Goal: Transaction & Acquisition: Obtain resource

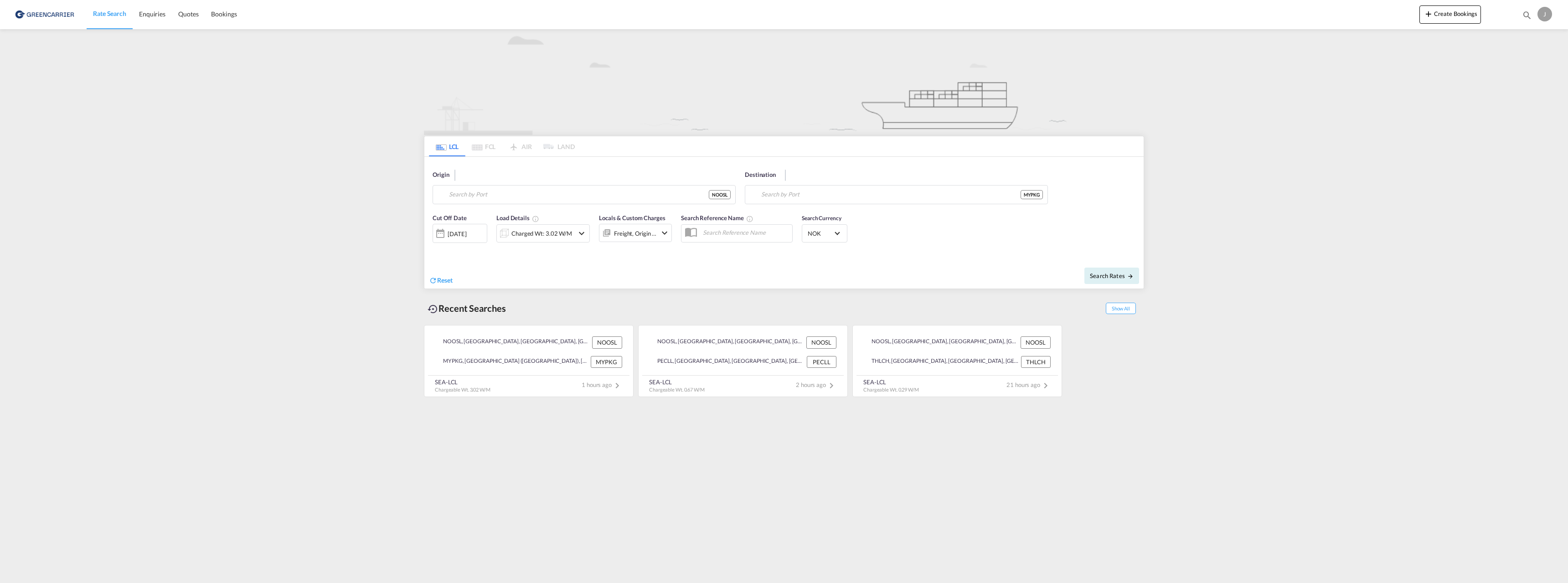
type input "[GEOGRAPHIC_DATA], NOOSL"
click at [799, 196] on input "[GEOGRAPHIC_DATA] ([GEOGRAPHIC_DATA]), MYPKG" at bounding box center [902, 195] width 282 height 14
click at [801, 249] on div "[GEOGRAPHIC_DATA] [GEOGRAPHIC_DATA] AUMEL" at bounding box center [831, 246] width 173 height 27
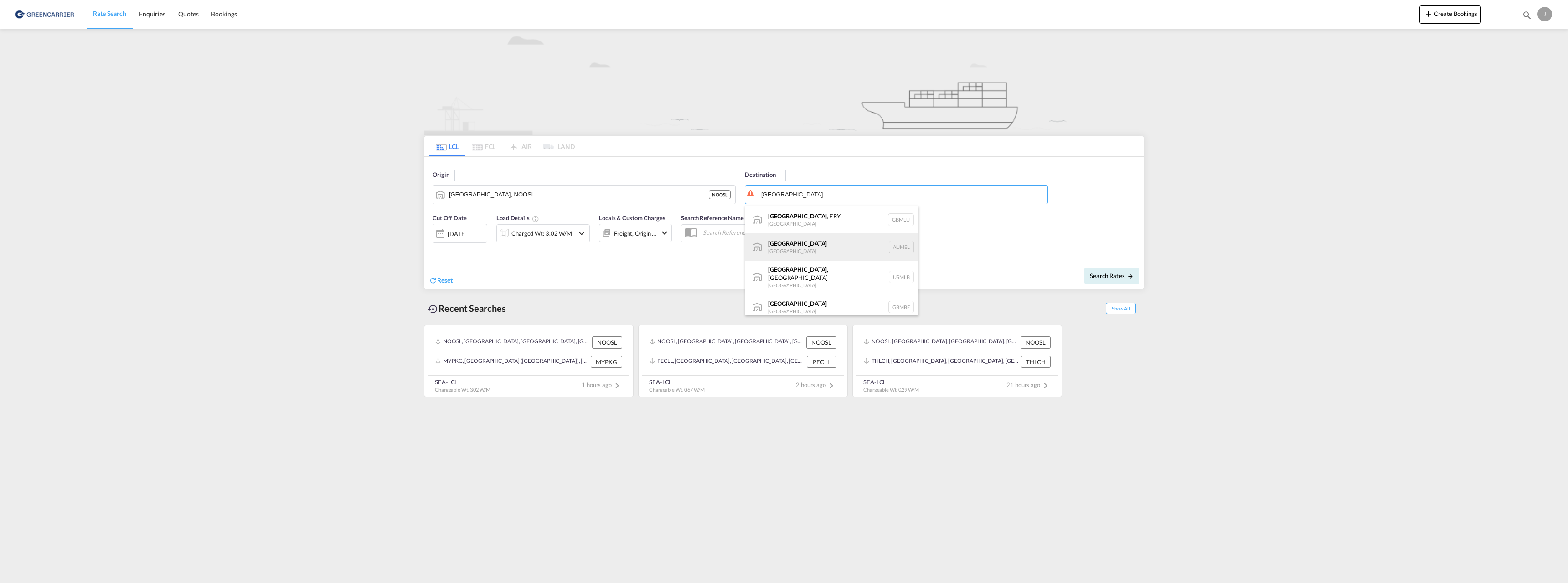
type input "[GEOGRAPHIC_DATA], [GEOGRAPHIC_DATA]"
click at [462, 233] on div "[DATE]" at bounding box center [457, 234] width 19 height 8
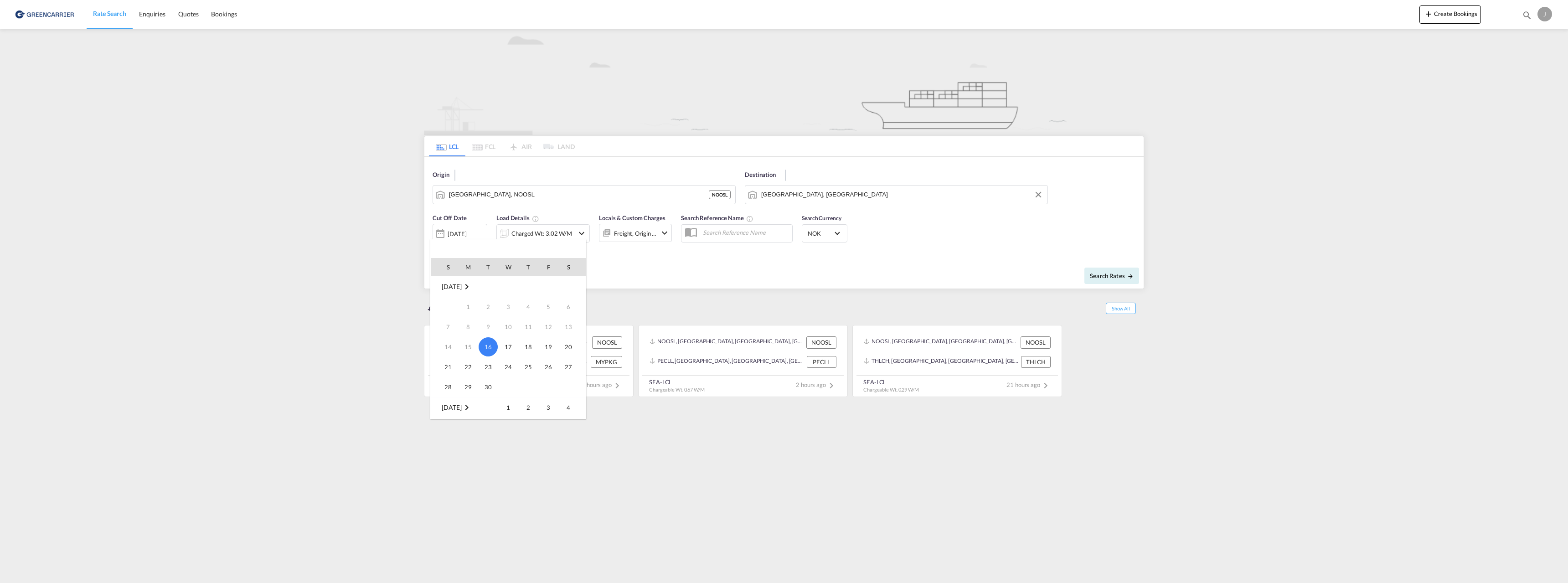
click at [472, 289] on md-icon "September 2025" at bounding box center [466, 286] width 11 height 11
click at [530, 289] on span "Oct" at bounding box center [528, 288] width 18 height 18
click at [530, 288] on span "2" at bounding box center [528, 287] width 18 height 18
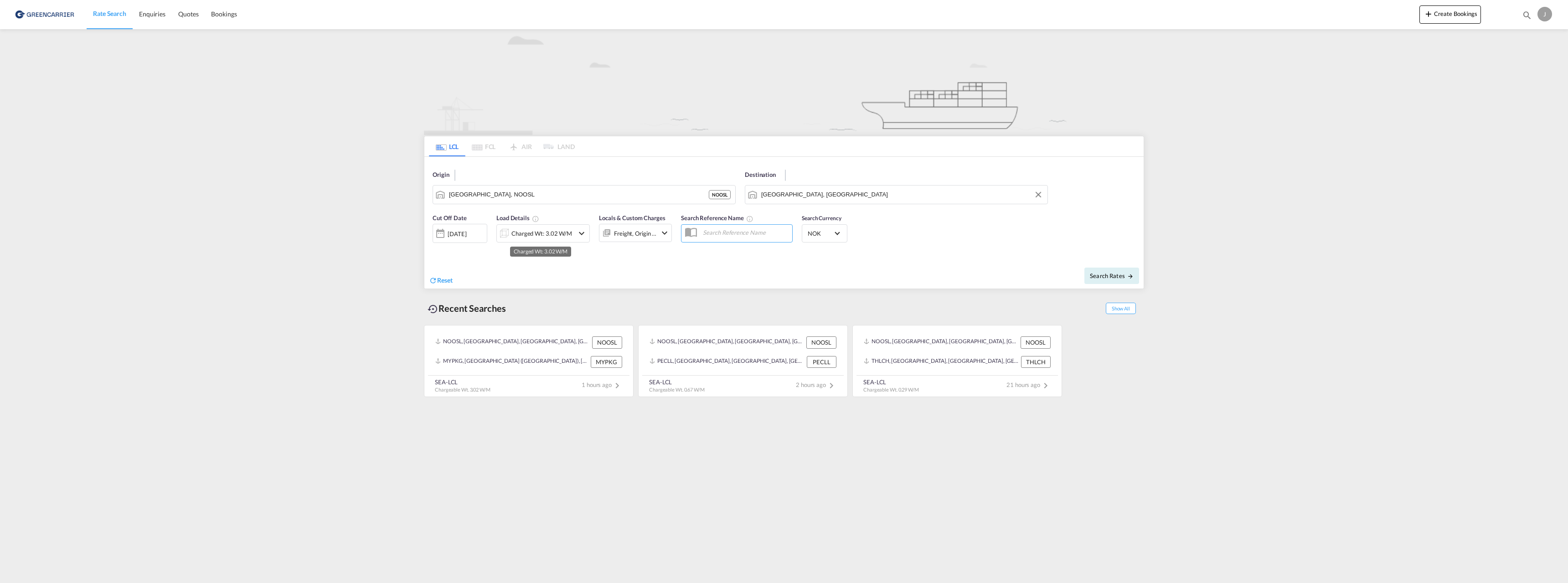
click at [553, 236] on div "Charged Wt: 3.02 W/M" at bounding box center [541, 233] width 61 height 13
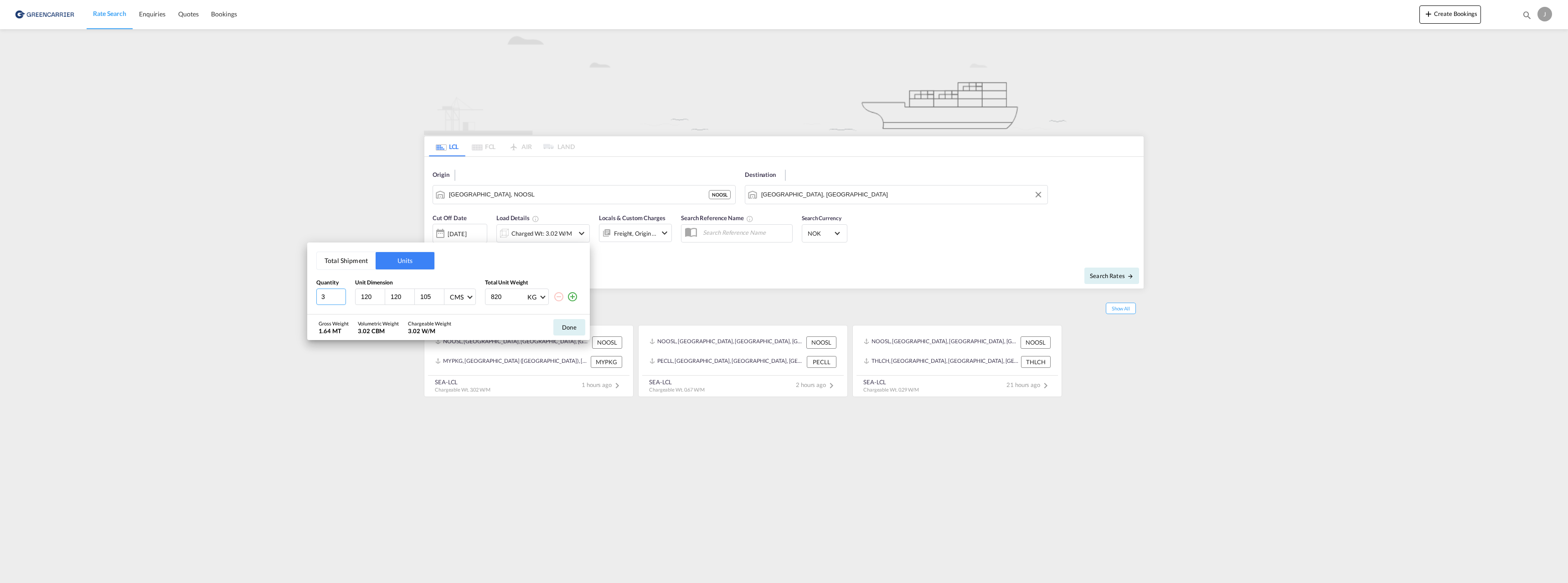
click at [341, 294] on input "3" at bounding box center [331, 296] width 30 height 16
click at [341, 294] on input "4" at bounding box center [331, 296] width 30 height 16
click at [341, 294] on input "5" at bounding box center [331, 296] width 30 height 16
click at [341, 294] on input "6" at bounding box center [331, 296] width 30 height 16
click at [341, 294] on input "7" at bounding box center [331, 296] width 30 height 16
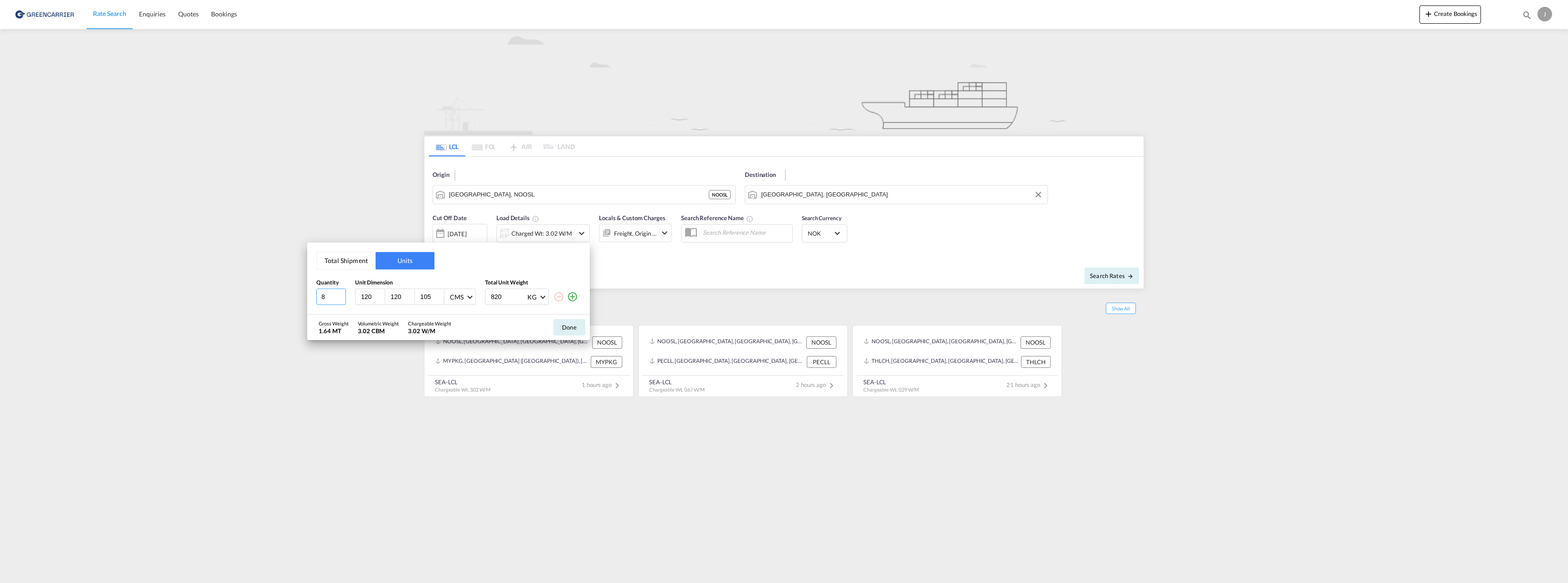
click at [341, 294] on input "8" at bounding box center [331, 296] width 30 height 16
click at [341, 294] on input "9" at bounding box center [331, 296] width 30 height 16
click at [341, 294] on input "10" at bounding box center [331, 296] width 30 height 16
click at [341, 294] on input "11" at bounding box center [331, 296] width 30 height 16
click at [341, 294] on input "12" at bounding box center [331, 296] width 30 height 16
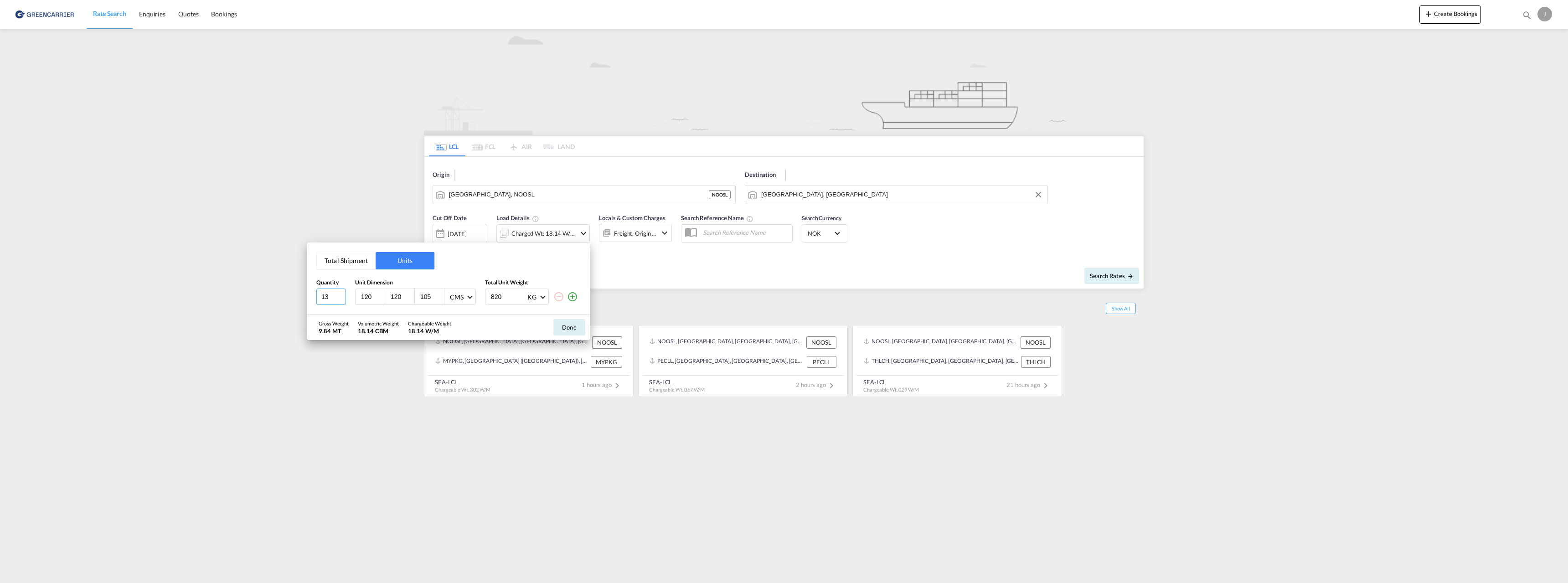
click at [341, 294] on input "13" at bounding box center [331, 296] width 30 height 16
type input "14"
click at [341, 294] on input "14" at bounding box center [331, 296] width 30 height 16
click at [572, 330] on button "Done" at bounding box center [569, 327] width 32 height 16
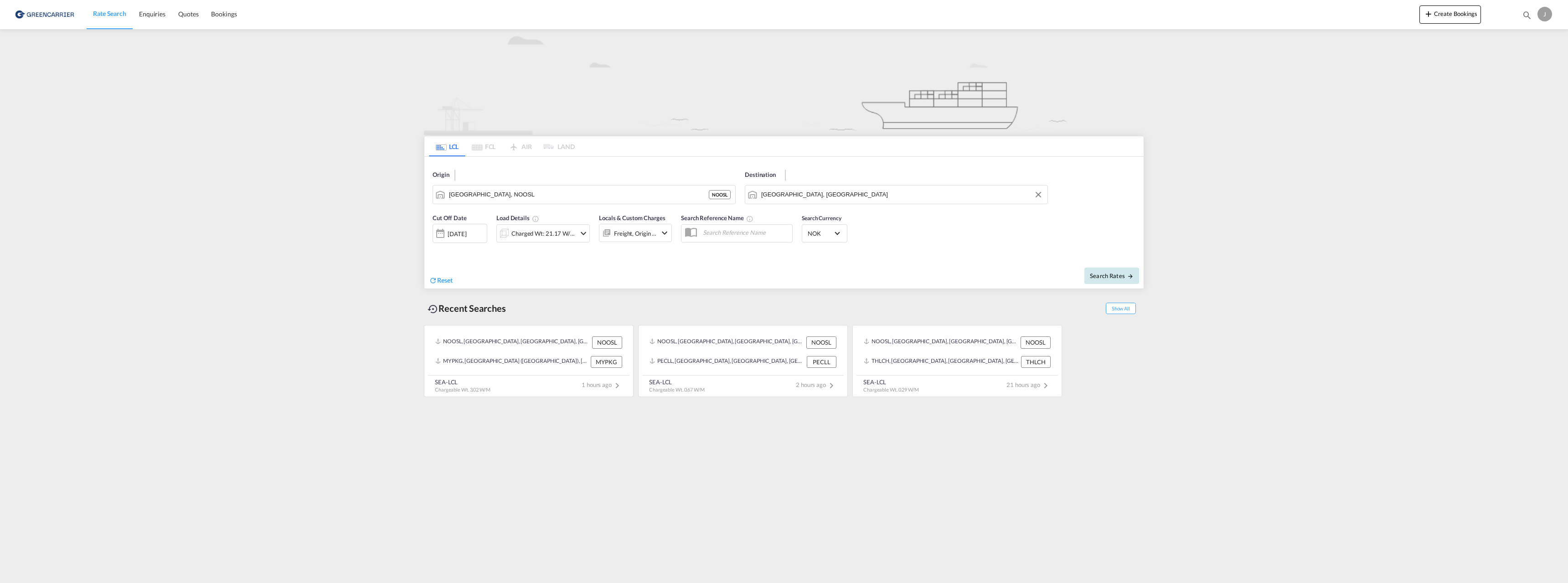
click at [1114, 274] on span "Search Rates" at bounding box center [1112, 275] width 44 height 7
type input "NOOSL to AUMEL / [DATE]"
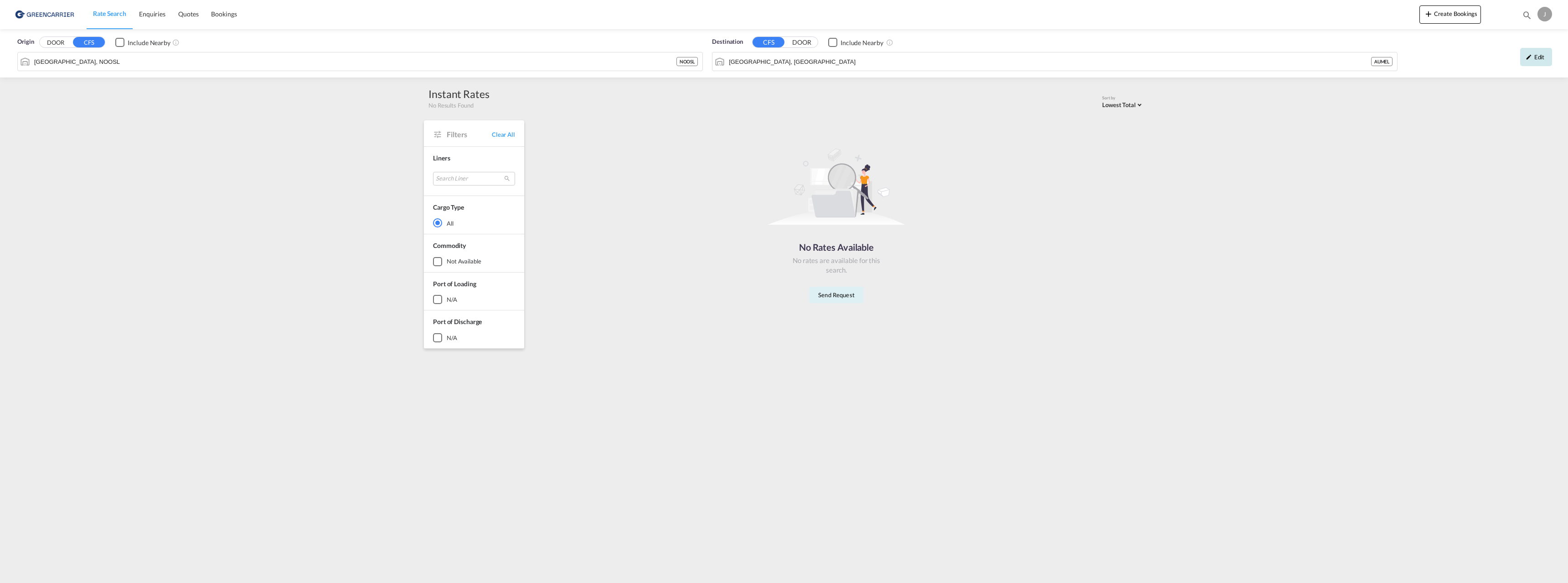
click at [1531, 59] on md-icon "icon-pencil" at bounding box center [1528, 57] width 6 height 6
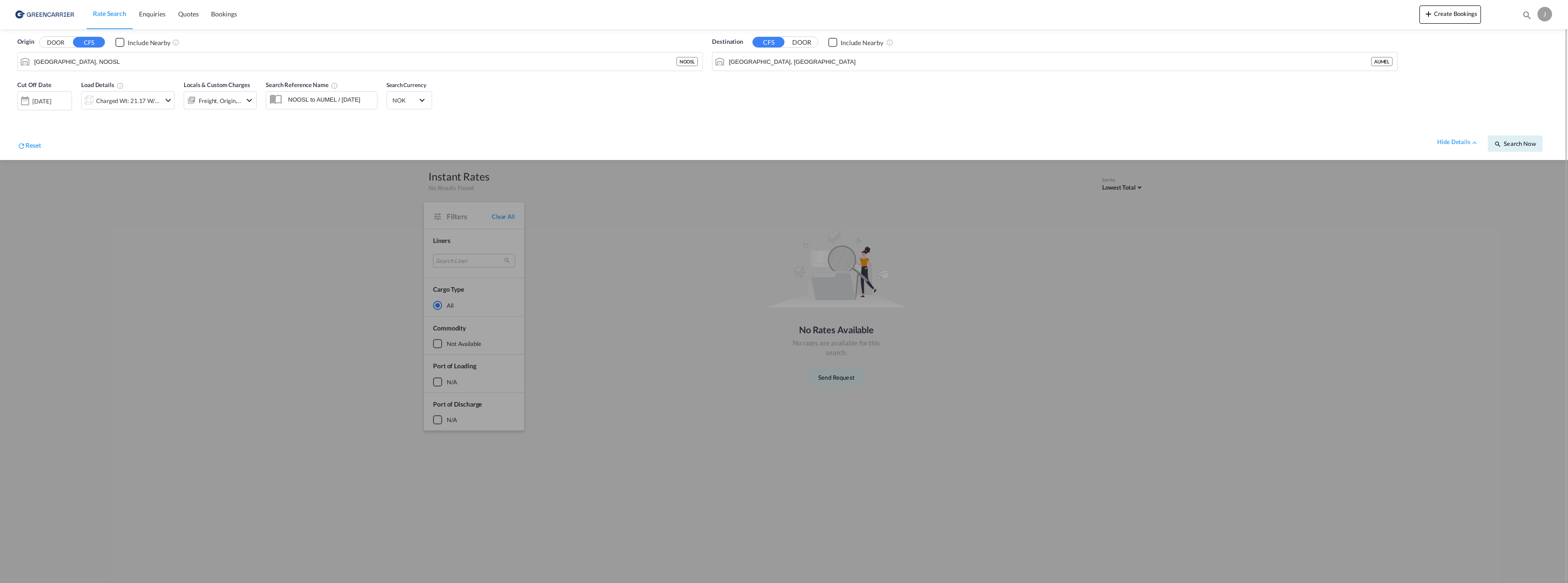
click at [46, 101] on div "[DATE]" at bounding box center [41, 101] width 19 height 8
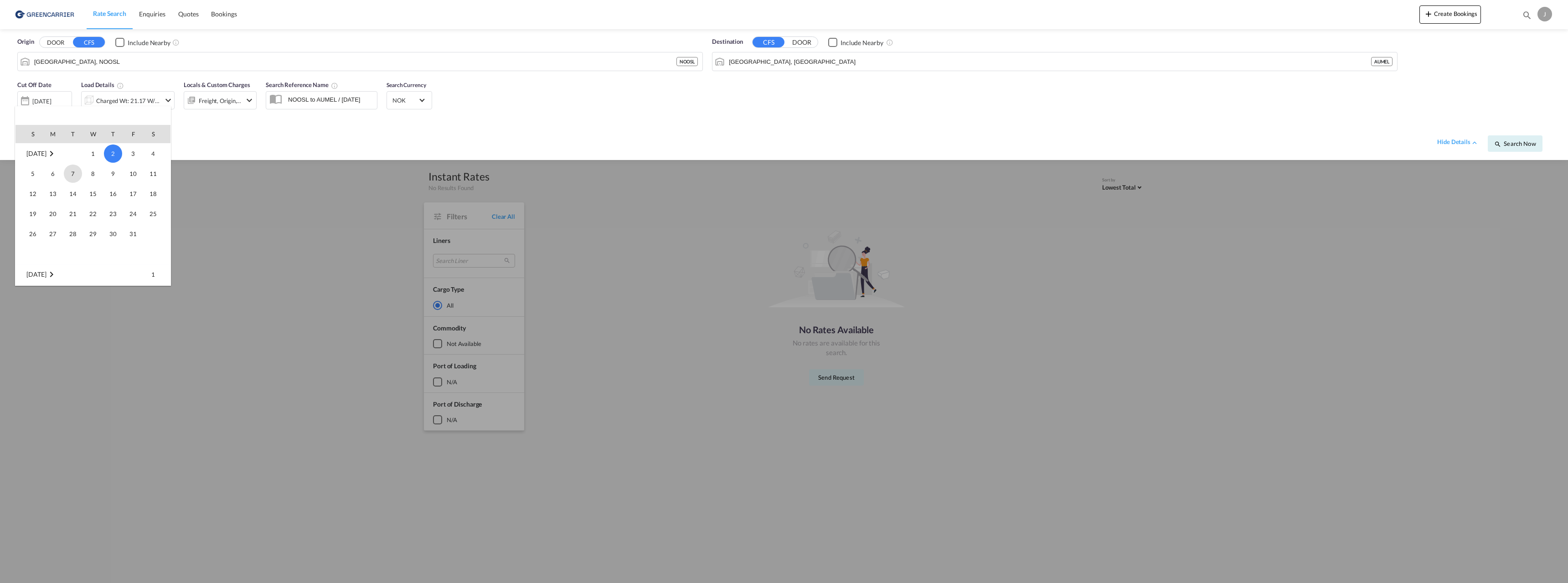
scroll to position [75, 0]
click at [35, 179] on span "28" at bounding box center [33, 179] width 18 height 18
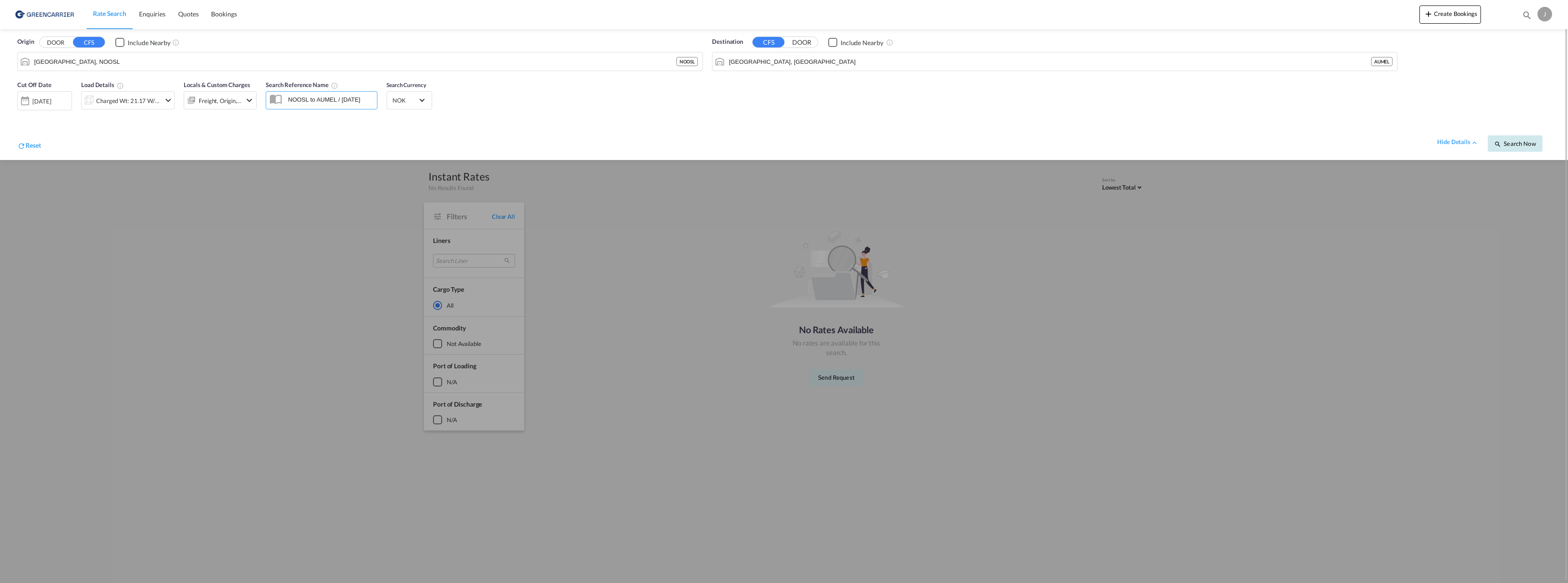
click at [1533, 145] on span "Search Now" at bounding box center [1514, 143] width 41 height 7
